Goal: Task Accomplishment & Management: Complete application form

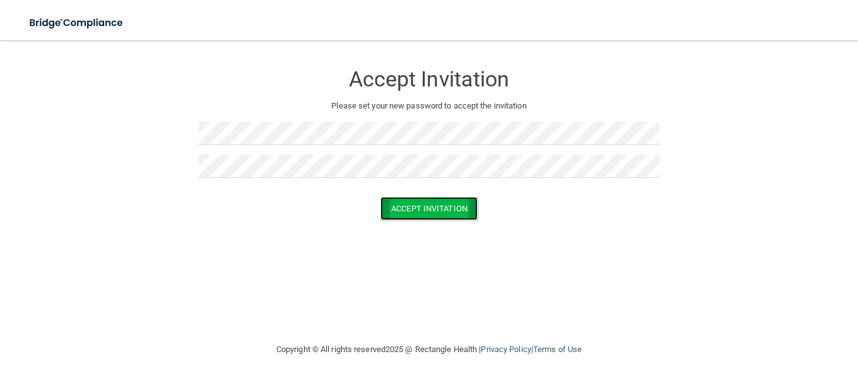
click at [427, 220] on button "Accept Invitation" at bounding box center [429, 208] width 97 height 23
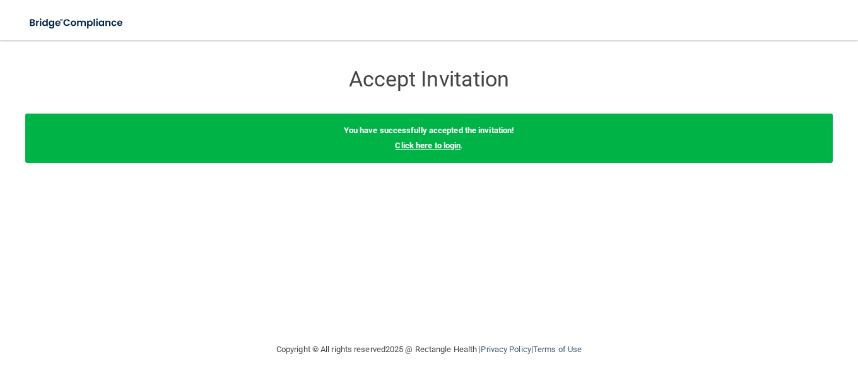
click at [423, 142] on div "You have successfully accepted the invitation! Click here to login ." at bounding box center [429, 138] width 808 height 49
click at [432, 149] on link "Click here to login" at bounding box center [428, 145] width 66 height 9
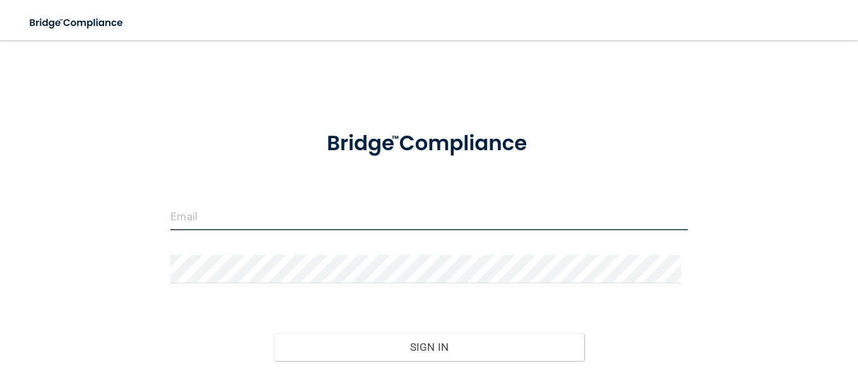
click at [246, 224] on input "email" at bounding box center [428, 216] width 517 height 28
type input "[EMAIL_ADDRESS][DOMAIN_NAME]"
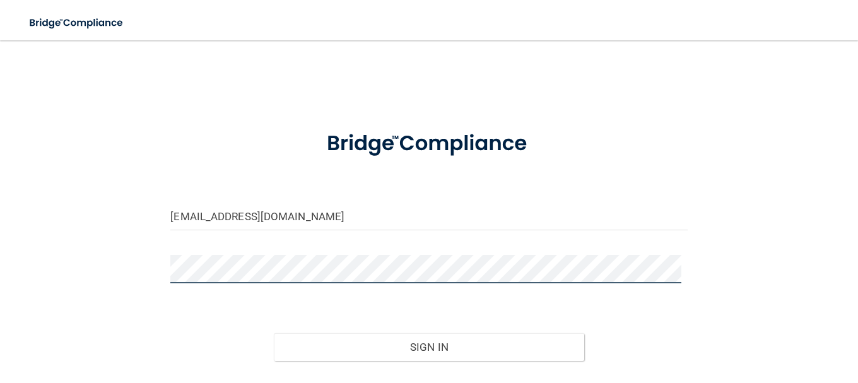
click at [274, 333] on button "Sign In" at bounding box center [429, 347] width 311 height 28
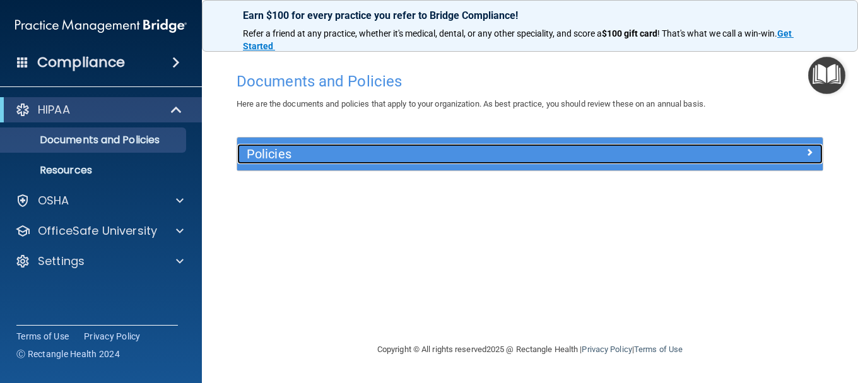
click at [426, 163] on div "Policies" at bounding box center [456, 154] width 439 height 20
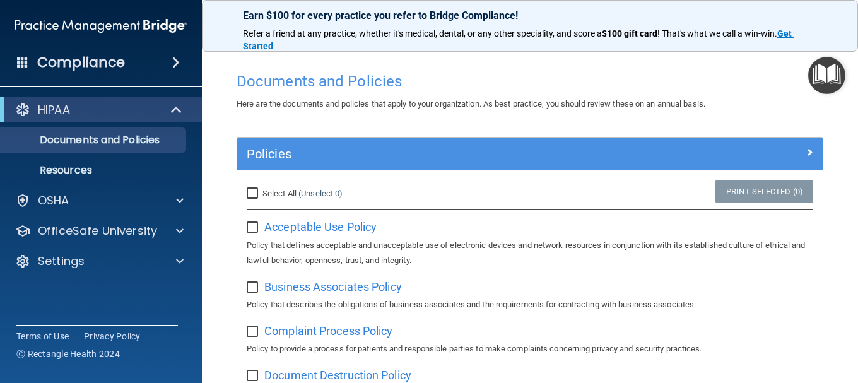
click at [258, 189] on input "Select All (Unselect 0) Unselect All" at bounding box center [254, 194] width 15 height 10
checkbox input "true"
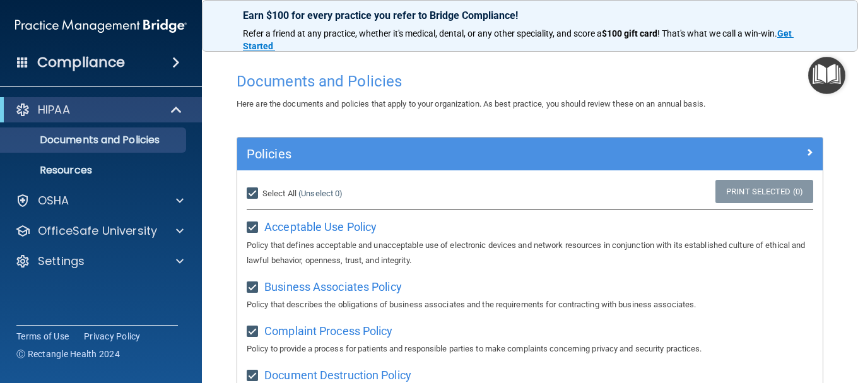
checkbox input "true"
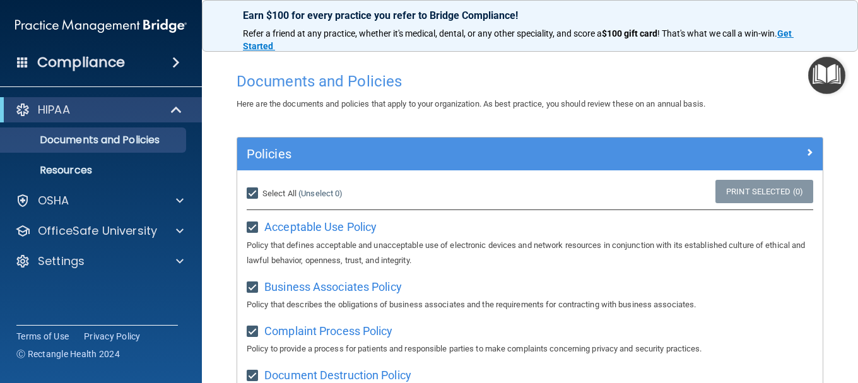
checkbox input "true"
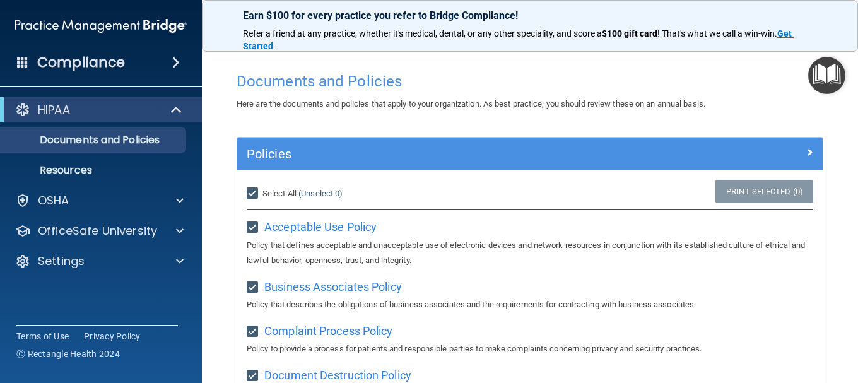
checkbox input "true"
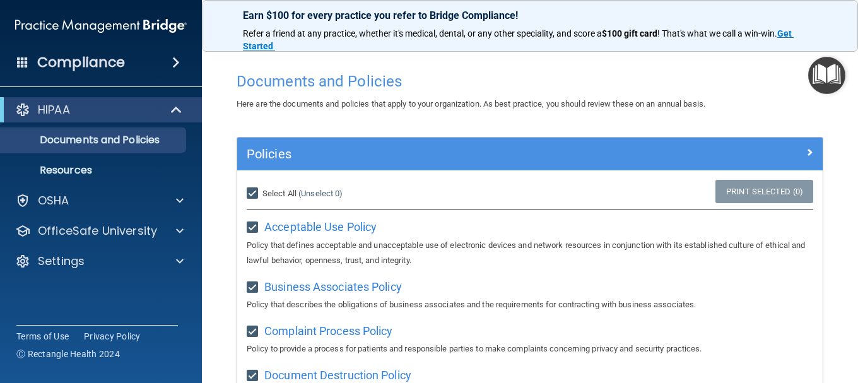
checkbox input "true"
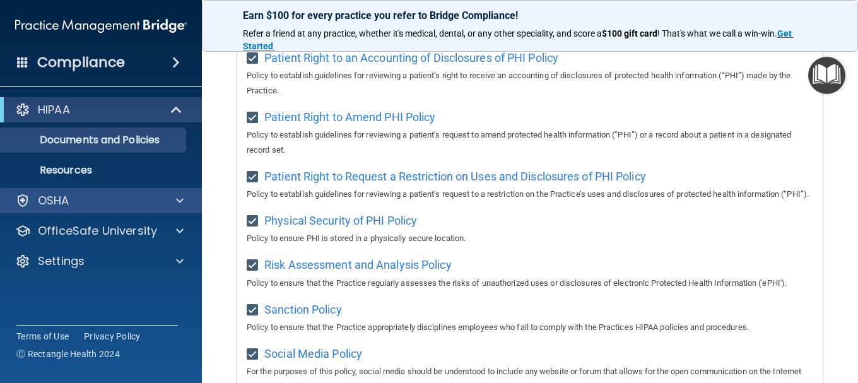
scroll to position [499, 0]
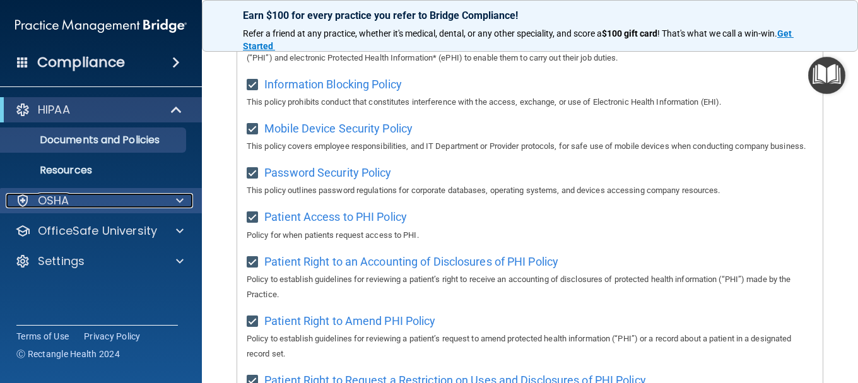
click at [81, 198] on div "OSHA" at bounding box center [84, 200] width 157 height 15
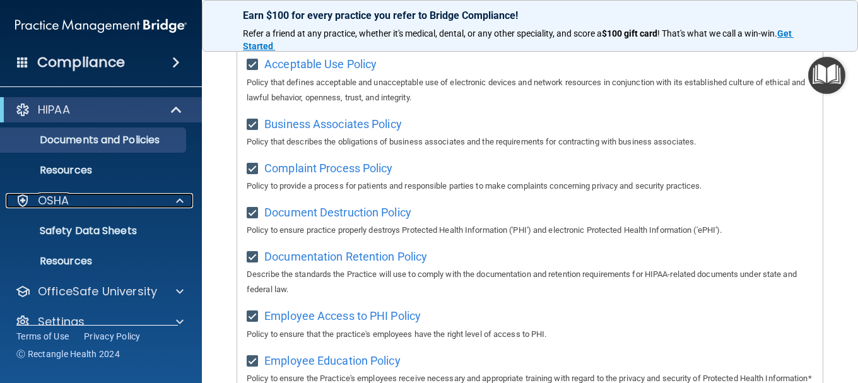
scroll to position [0, 0]
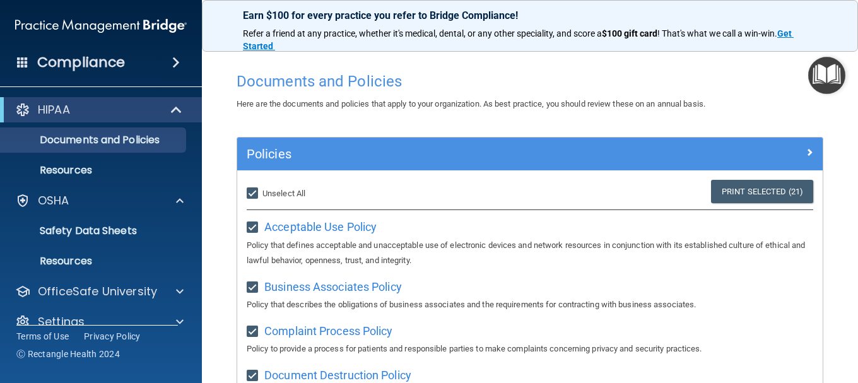
click at [257, 191] on input "Select All (Unselect 21) Unselect All" at bounding box center [254, 194] width 15 height 10
checkbox input "false"
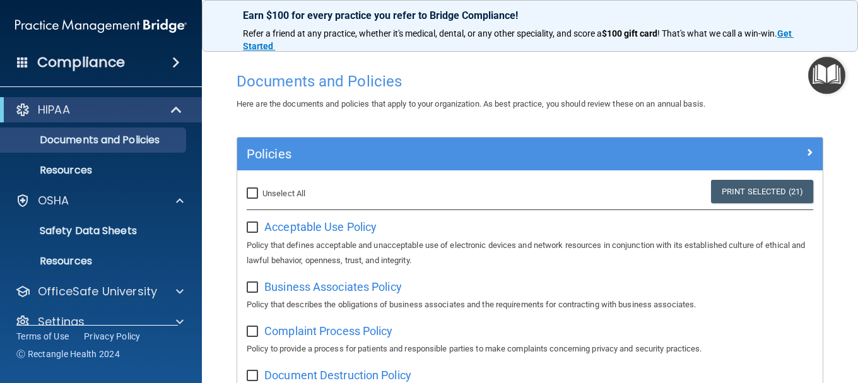
checkbox input "false"
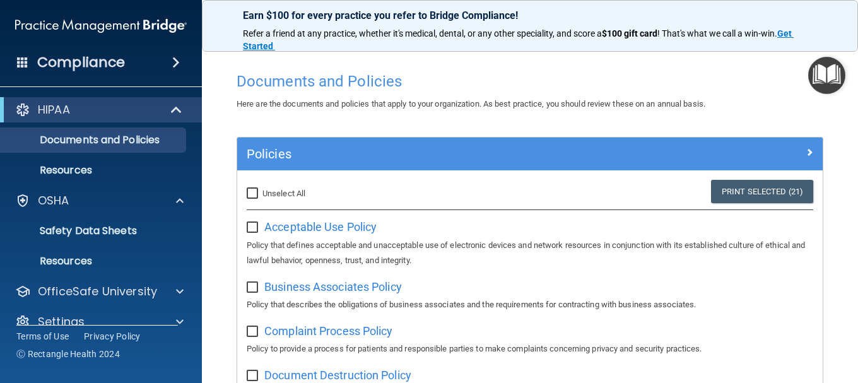
checkbox input "false"
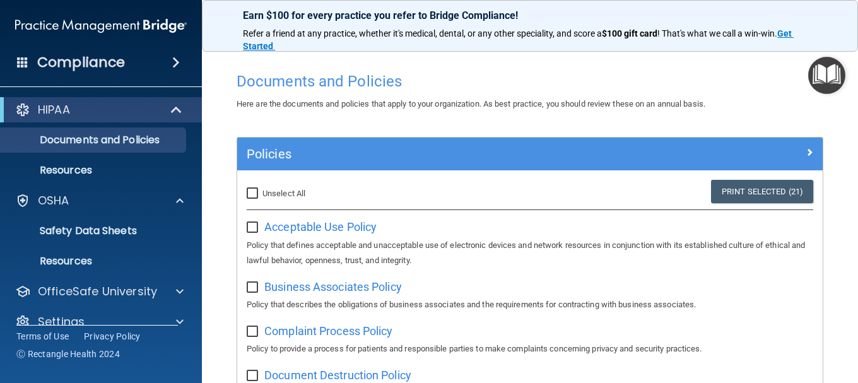
checkbox input "false"
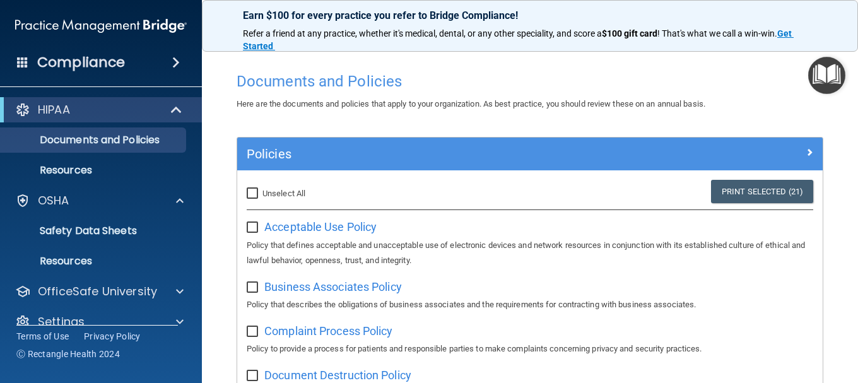
checkbox input "false"
click at [119, 63] on h4 "Compliance" at bounding box center [81, 63] width 88 height 18
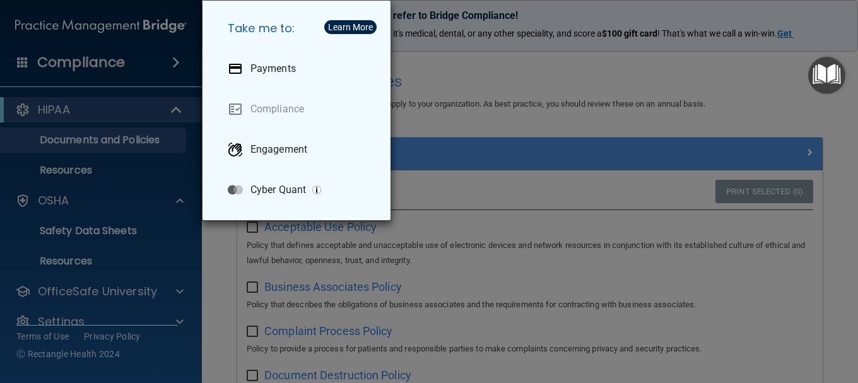
click at [360, 26] on div "Learn More" at bounding box center [350, 27] width 45 height 9
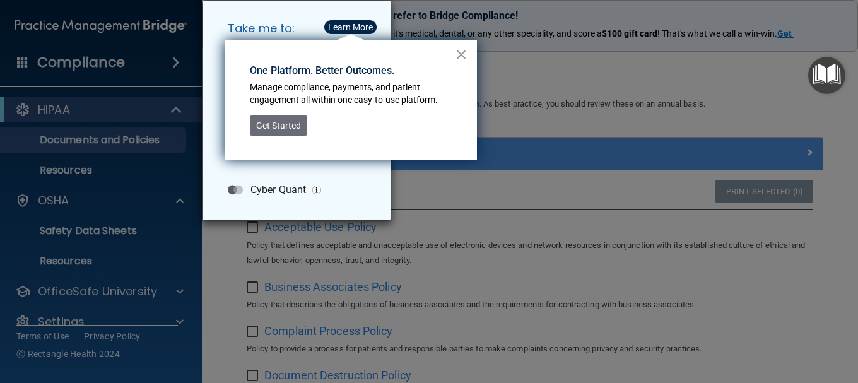
click at [465, 49] on button "×" at bounding box center [462, 54] width 12 height 20
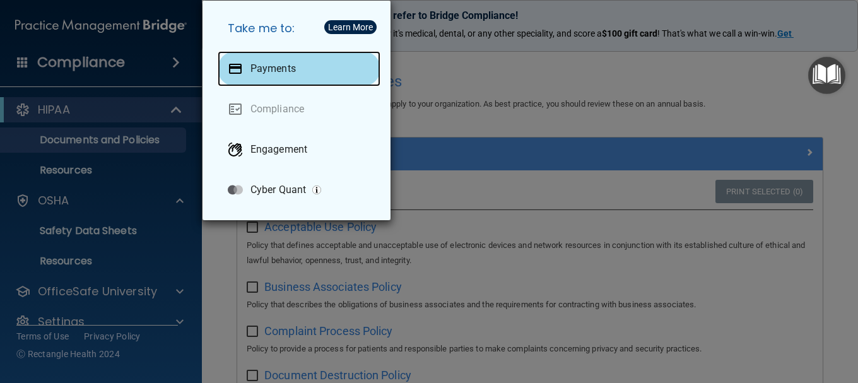
click at [283, 71] on p "Payments" at bounding box center [273, 68] width 45 height 13
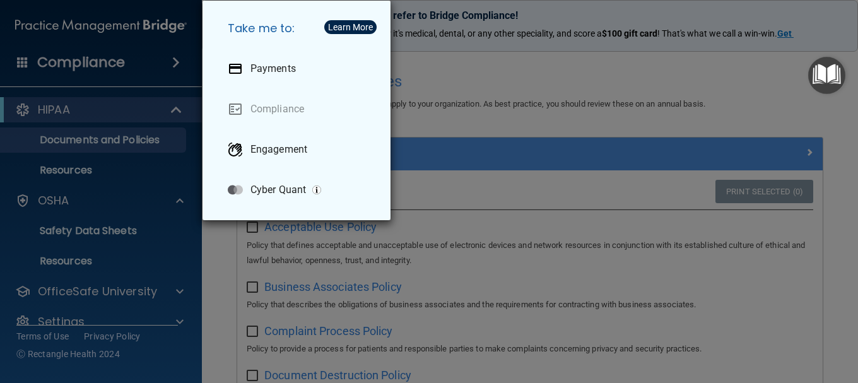
click at [102, 68] on div "Take me to: Payments Compliance Engagement Cyber Quant" at bounding box center [429, 191] width 858 height 383
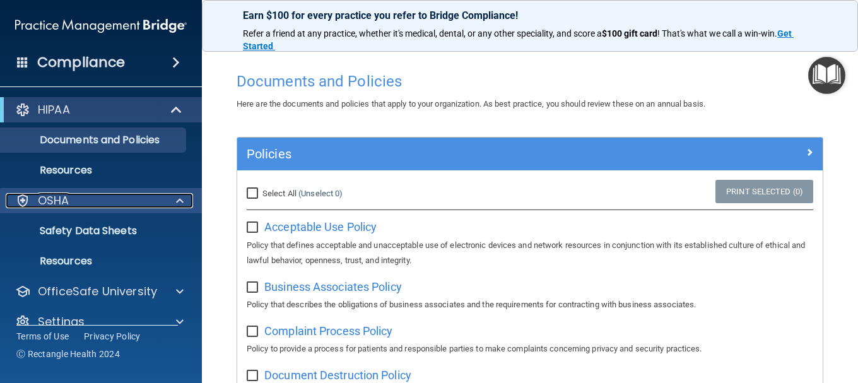
click at [73, 201] on div "OSHA" at bounding box center [84, 200] width 157 height 15
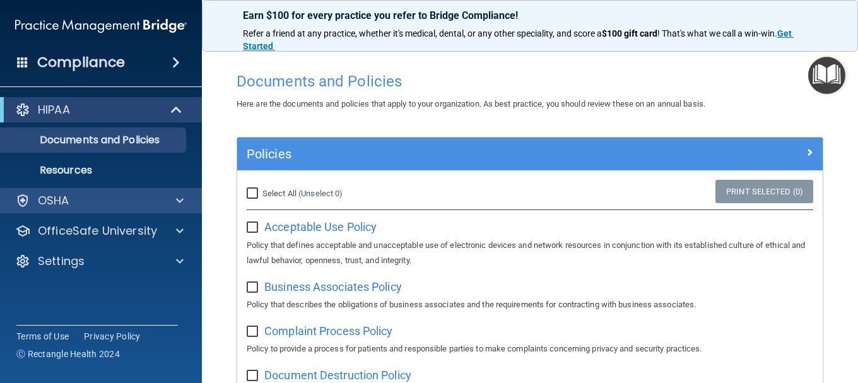
click at [76, 208] on div "OSHA" at bounding box center [101, 200] width 203 height 25
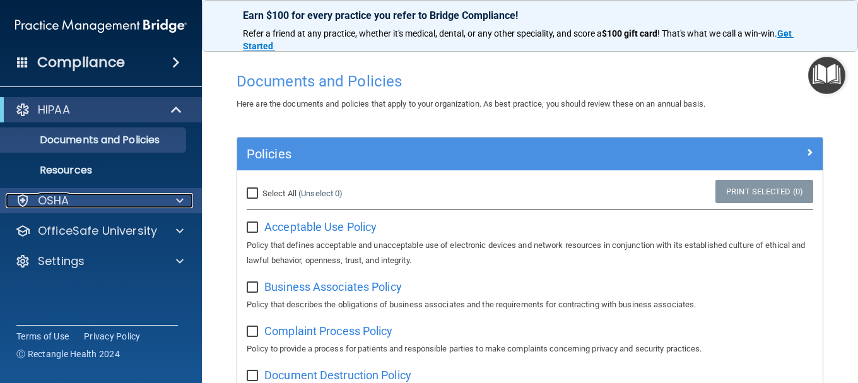
click at [174, 199] on div at bounding box center [178, 200] width 32 height 15
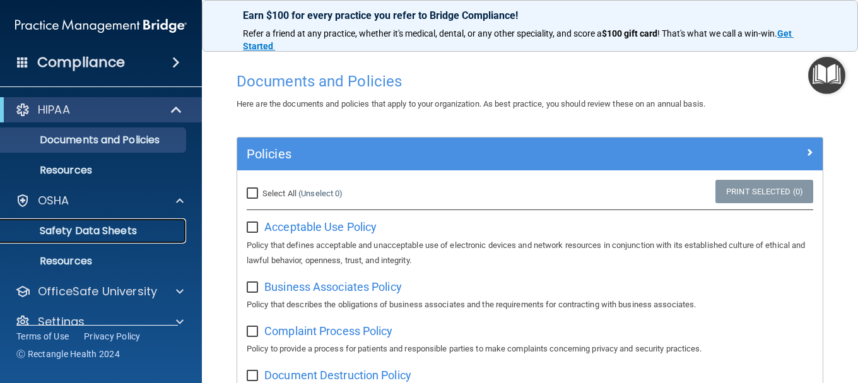
click at [81, 235] on p "Safety Data Sheets" at bounding box center [94, 231] width 172 height 13
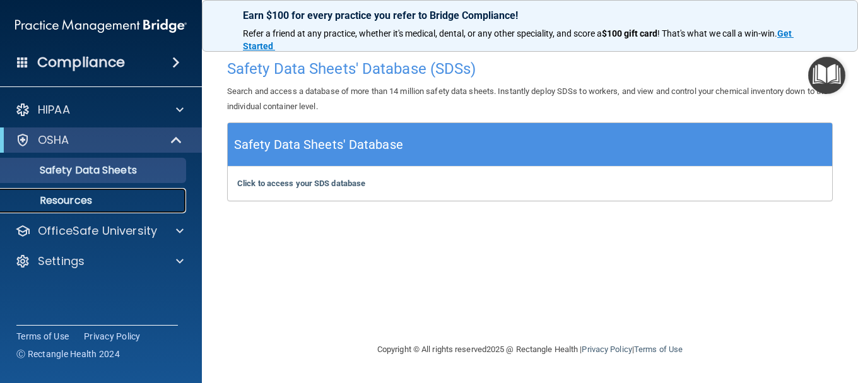
click at [78, 204] on p "Resources" at bounding box center [94, 200] width 172 height 13
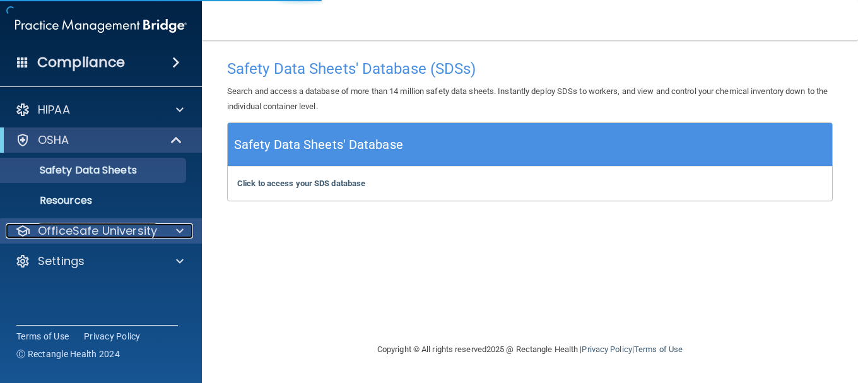
click at [131, 224] on p "OfficeSafe University" at bounding box center [97, 230] width 119 height 15
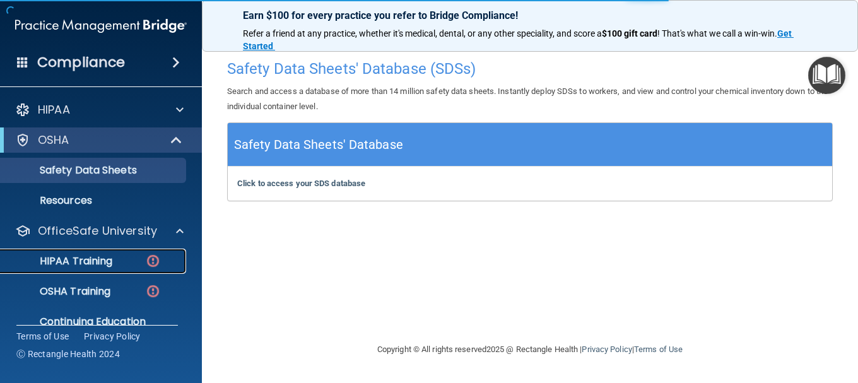
click at [95, 264] on p "HIPAA Training" at bounding box center [60, 261] width 104 height 13
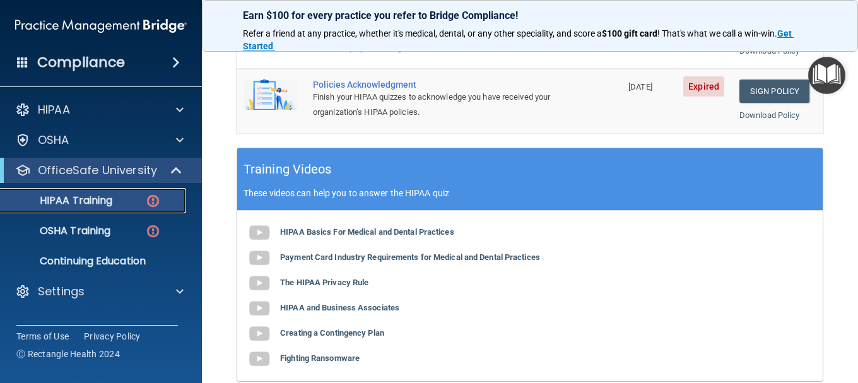
scroll to position [442, 0]
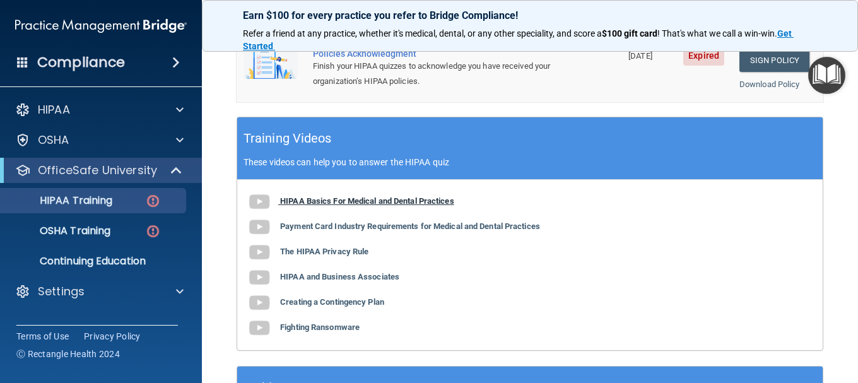
click at [258, 215] on img at bounding box center [259, 201] width 25 height 25
drag, startPoint x: 427, startPoint y: 1, endPoint x: 489, endPoint y: 73, distance: 95.8
click at [491, 38] on td "Employee Training Acknowledgment Finish your HIPAA quizzes to acknowledge you h…" at bounding box center [463, 5] width 316 height 64
drag, startPoint x: 216, startPoint y: 92, endPoint x: 758, endPoint y: 103, distance: 541.6
click at [758, 72] on link "Sign Policy" at bounding box center [775, 60] width 70 height 23
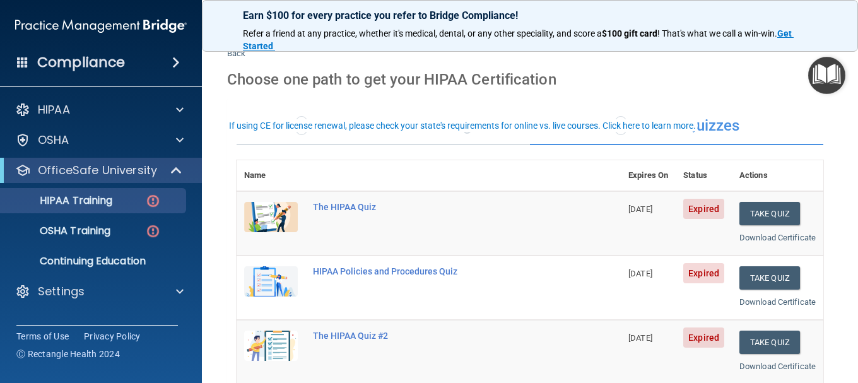
scroll to position [0, 0]
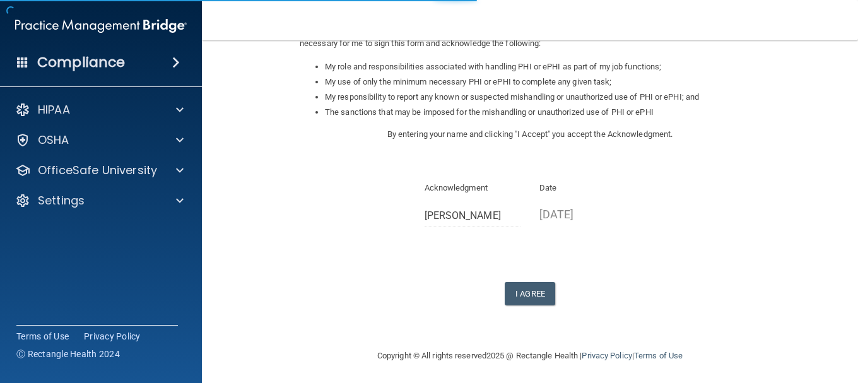
scroll to position [195, 0]
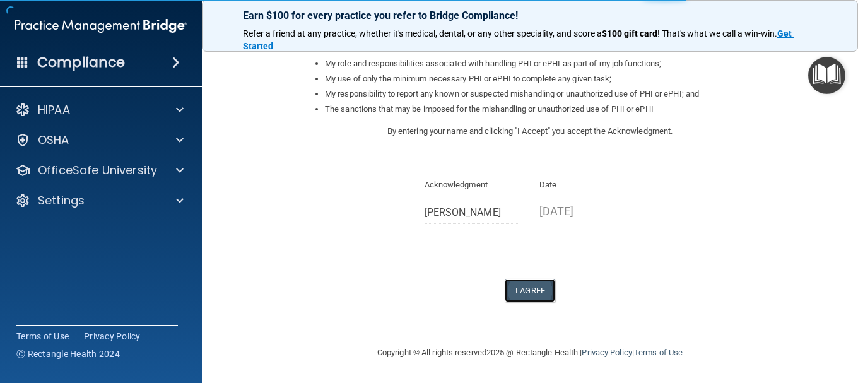
click at [527, 296] on button "I Agree" at bounding box center [530, 290] width 50 height 23
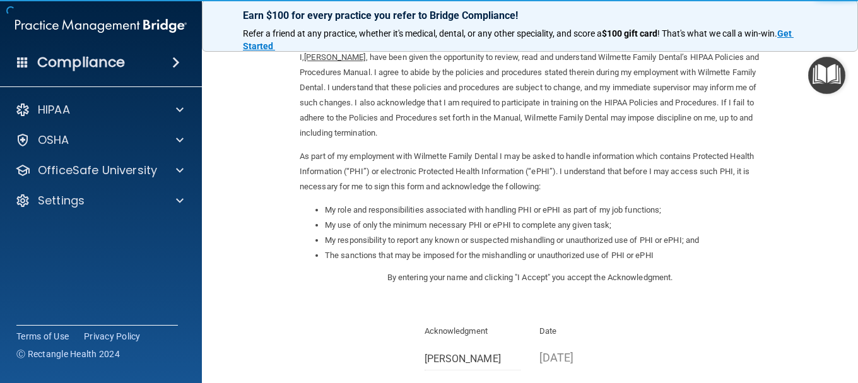
scroll to position [0, 0]
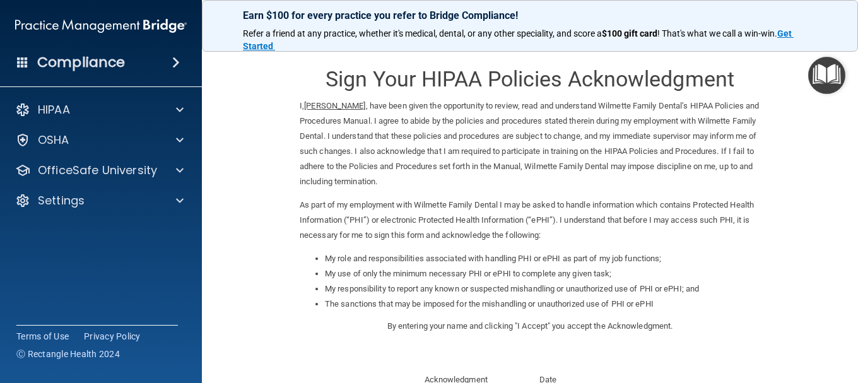
click at [88, 62] on h4 "Compliance" at bounding box center [81, 63] width 88 height 18
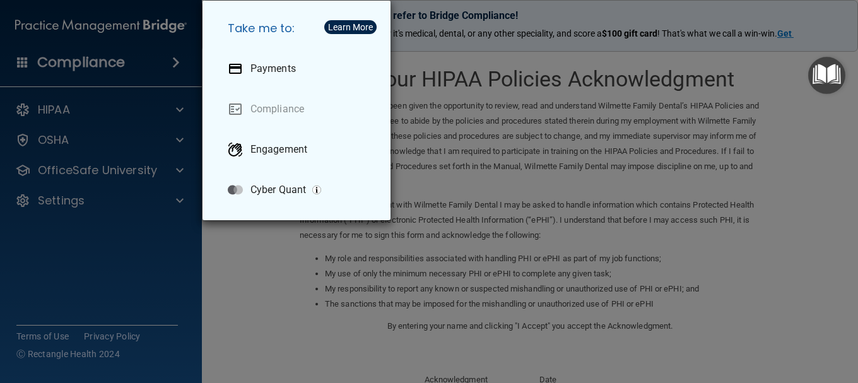
click at [112, 23] on div "Take me to: Payments Compliance Engagement Cyber Quant" at bounding box center [429, 191] width 858 height 383
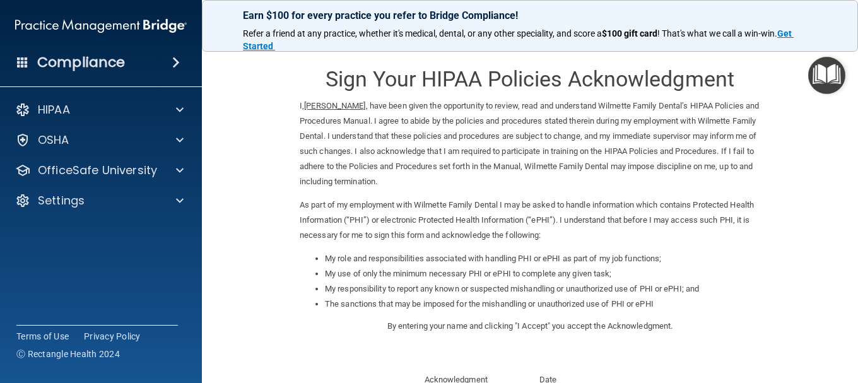
click at [139, 27] on img at bounding box center [101, 25] width 172 height 25
